Goal: Check status: Check status

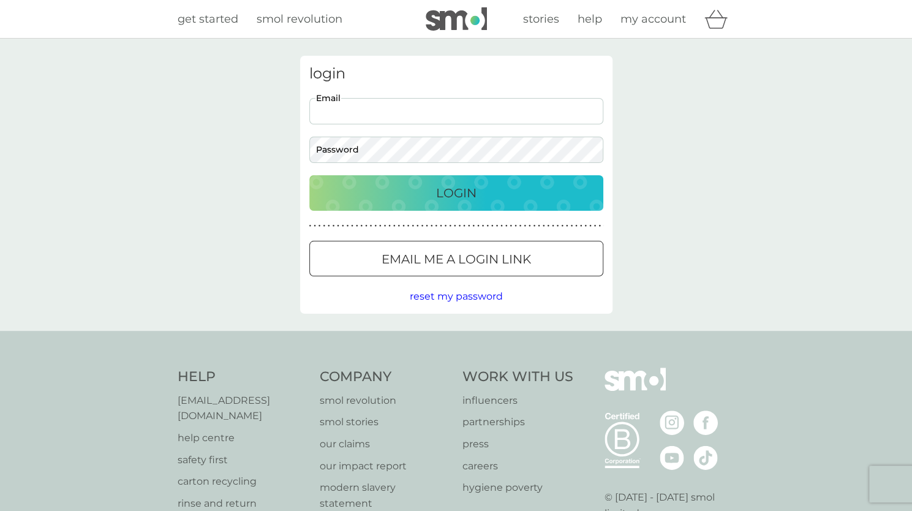
click at [391, 118] on input "Email" at bounding box center [456, 111] width 294 height 26
type input "[EMAIL_ADDRESS][DOMAIN_NAME]"
click at [309, 175] on button "Login" at bounding box center [456, 193] width 294 height 36
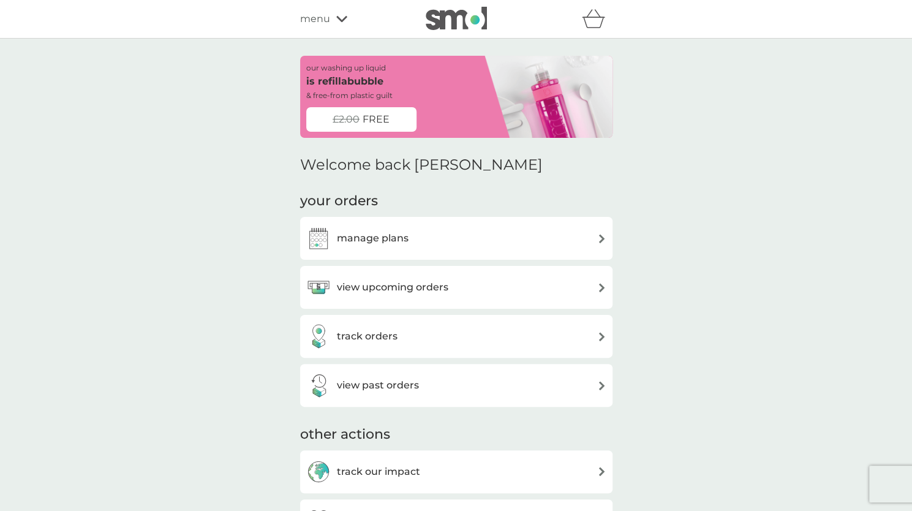
click at [368, 237] on h3 "manage plans" at bounding box center [373, 238] width 72 height 16
click at [396, 287] on h3 "view upcoming orders" at bounding box center [392, 287] width 111 height 16
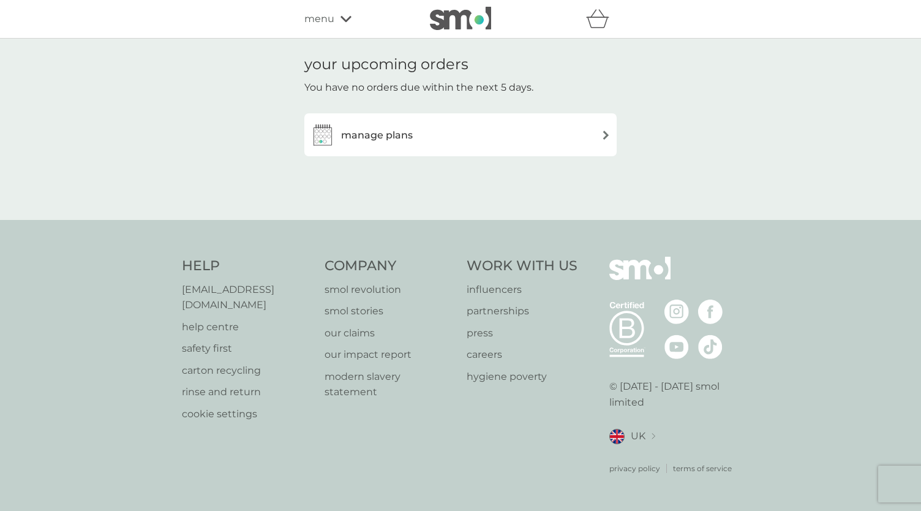
click at [371, 134] on h3 "manage plans" at bounding box center [377, 135] width 72 height 16
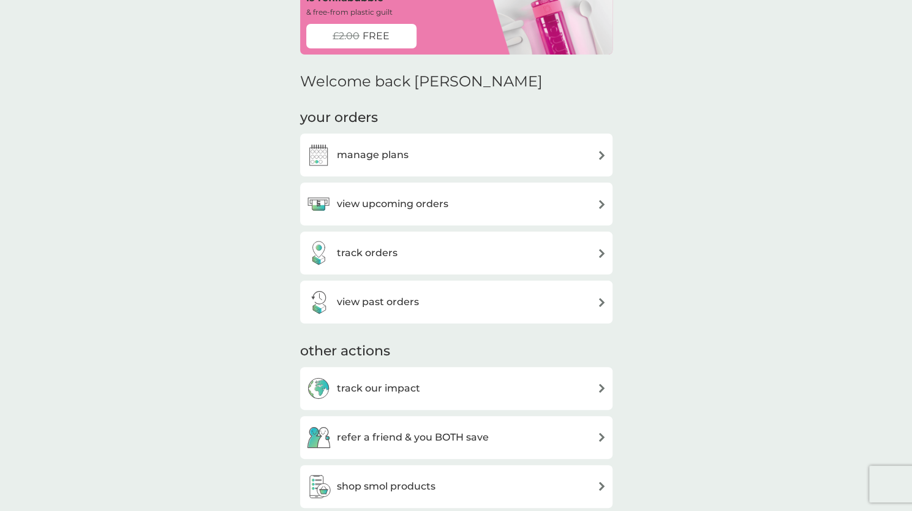
scroll to position [123, 0]
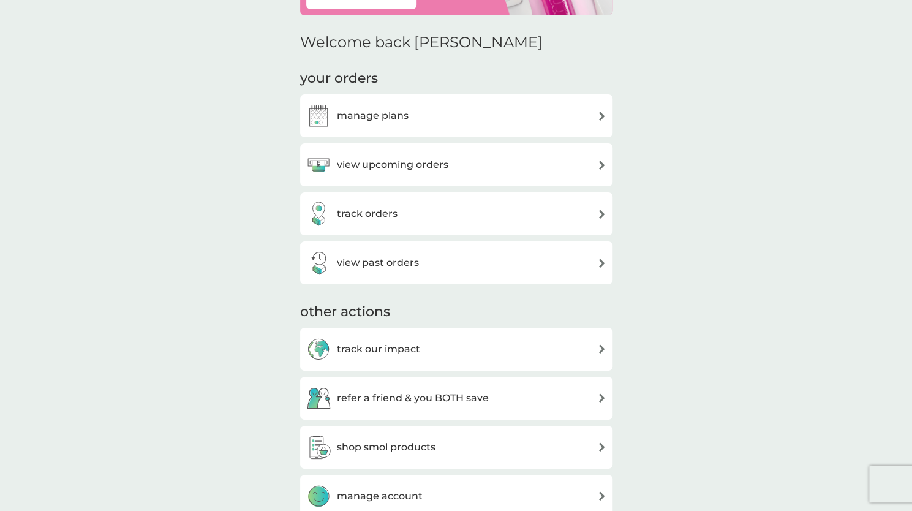
click at [351, 204] on div "track orders" at bounding box center [351, 214] width 91 height 25
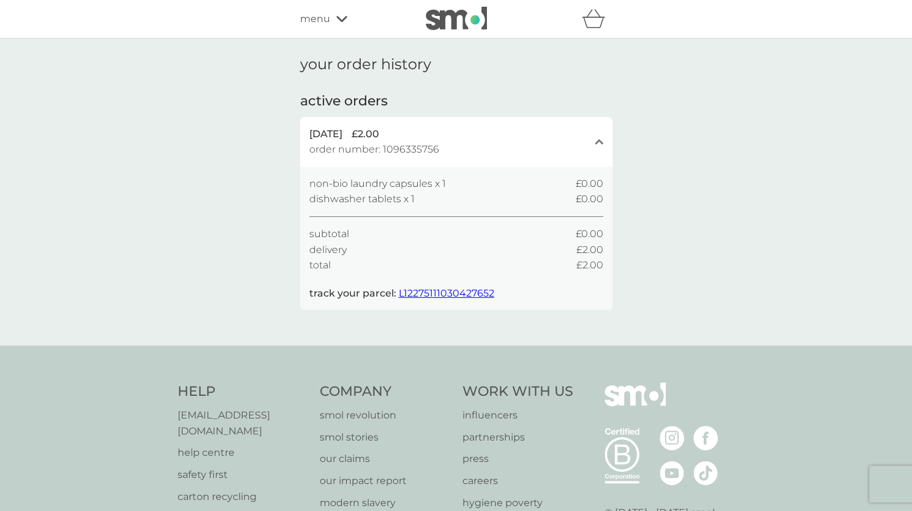
click at [432, 290] on span "L12275111030427652" at bounding box center [447, 293] width 96 height 12
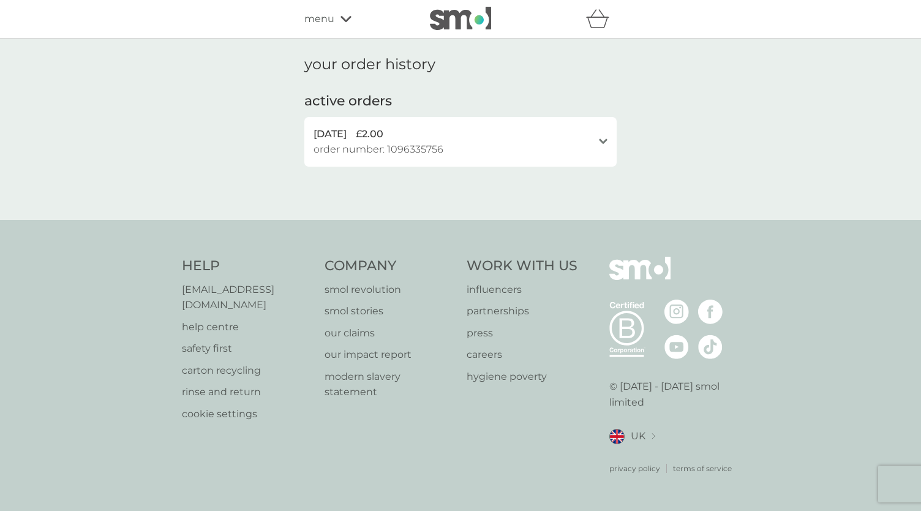
click at [404, 145] on span "order number: 1096335756" at bounding box center [379, 150] width 130 height 16
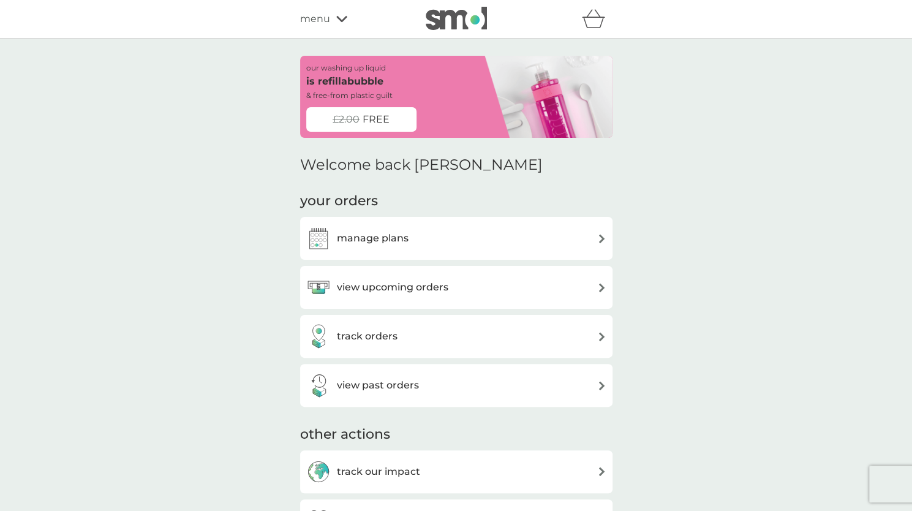
scroll to position [123, 0]
